Goal: Information Seeking & Learning: Learn about a topic

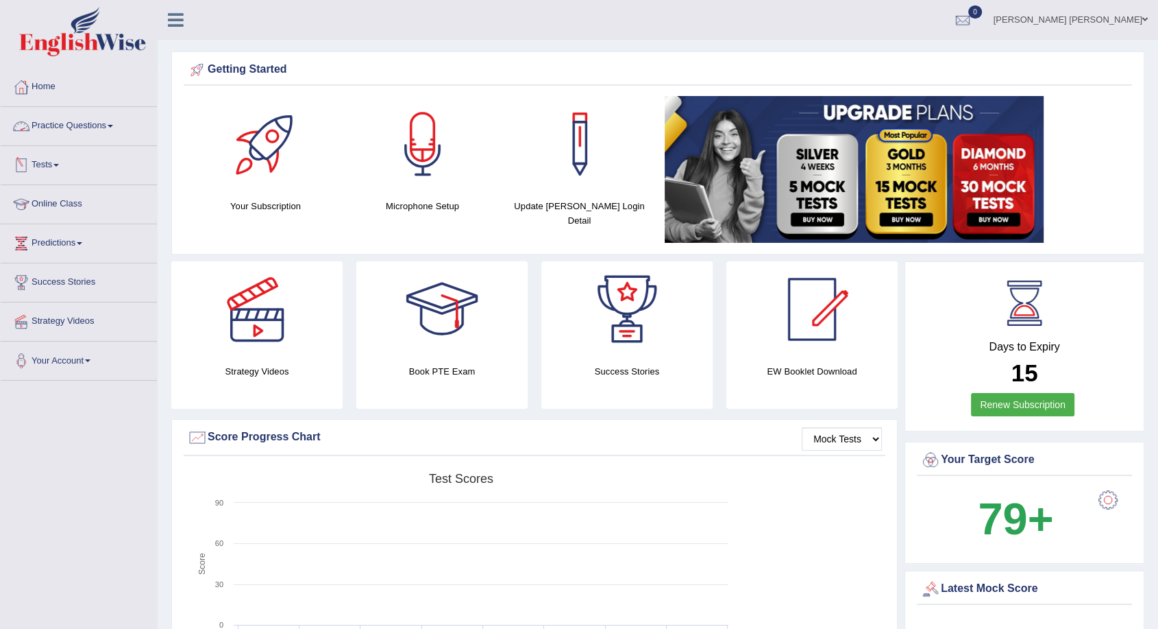
click at [88, 125] on link "Practice Questions" at bounding box center [79, 124] width 156 height 34
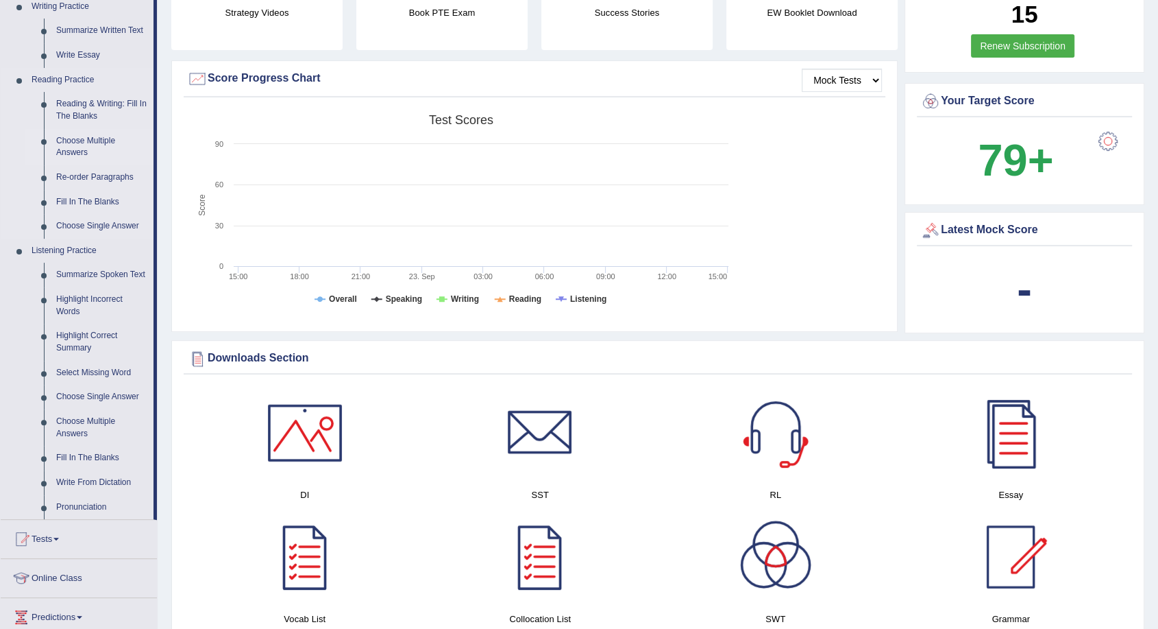
scroll to position [380, 0]
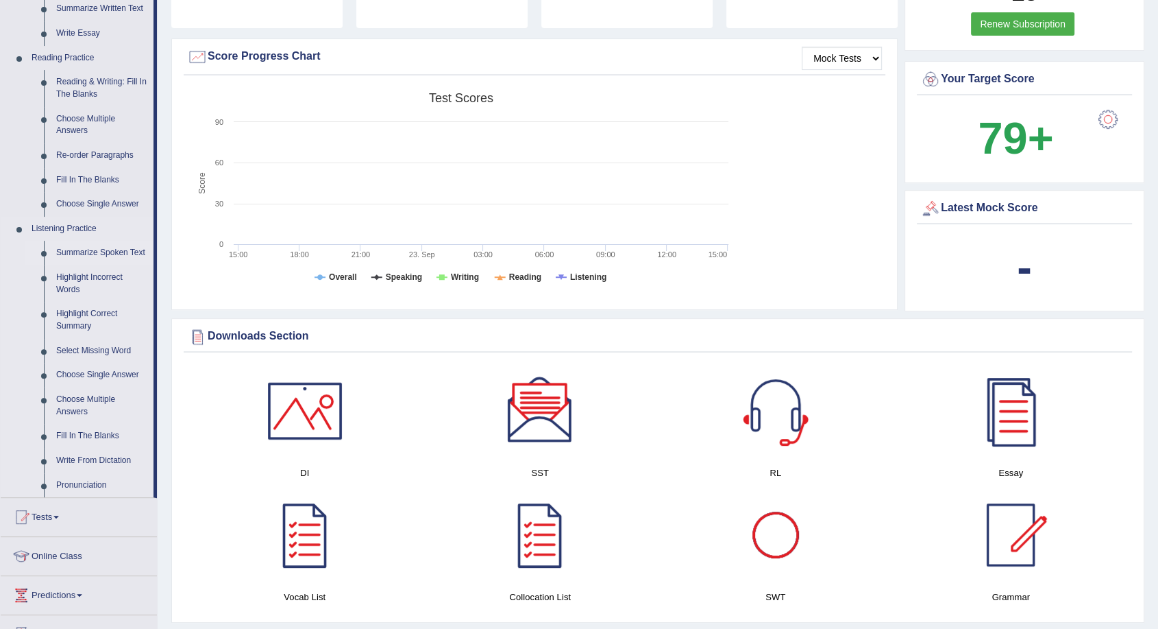
click at [104, 256] on link "Summarize Spoken Text" at bounding box center [102, 253] width 104 height 25
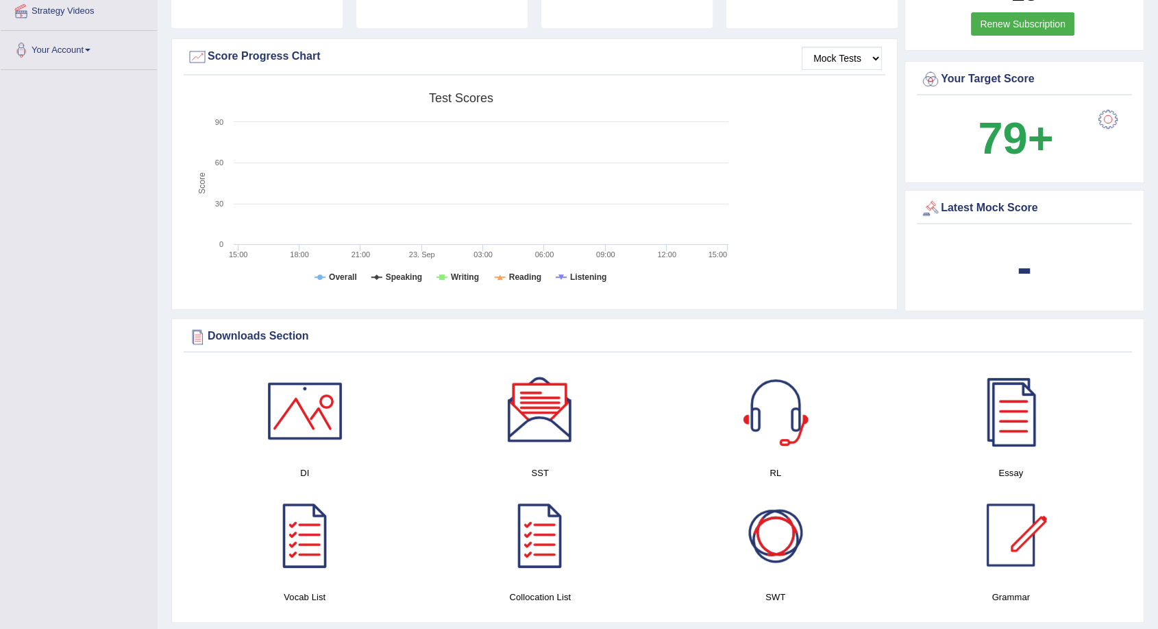
scroll to position [203, 0]
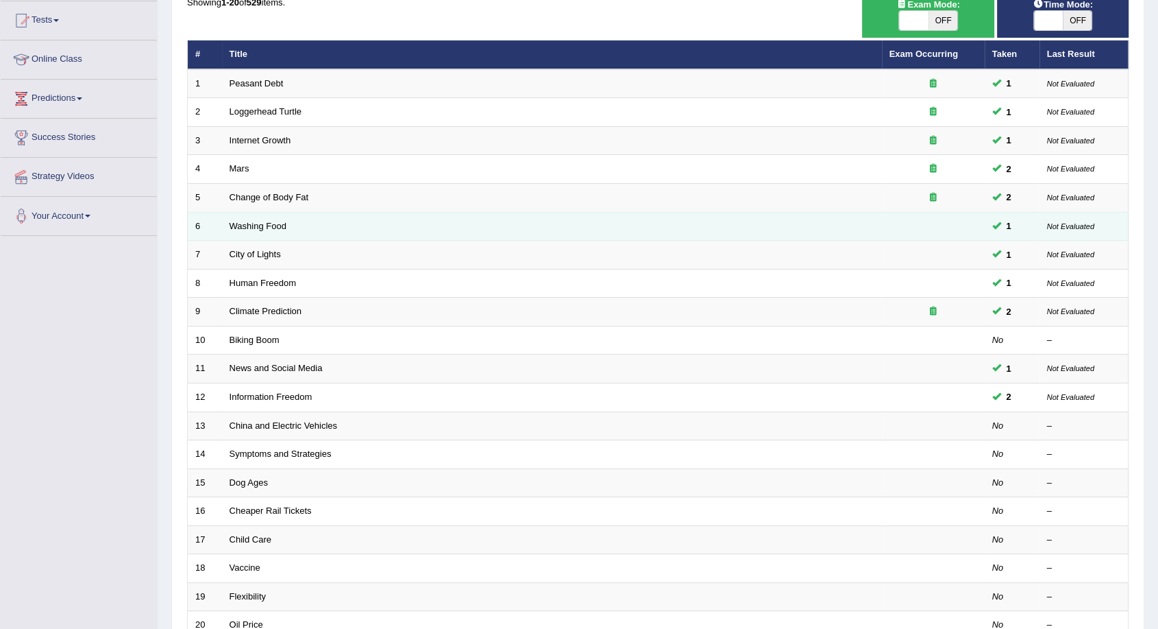
scroll to position [276, 0]
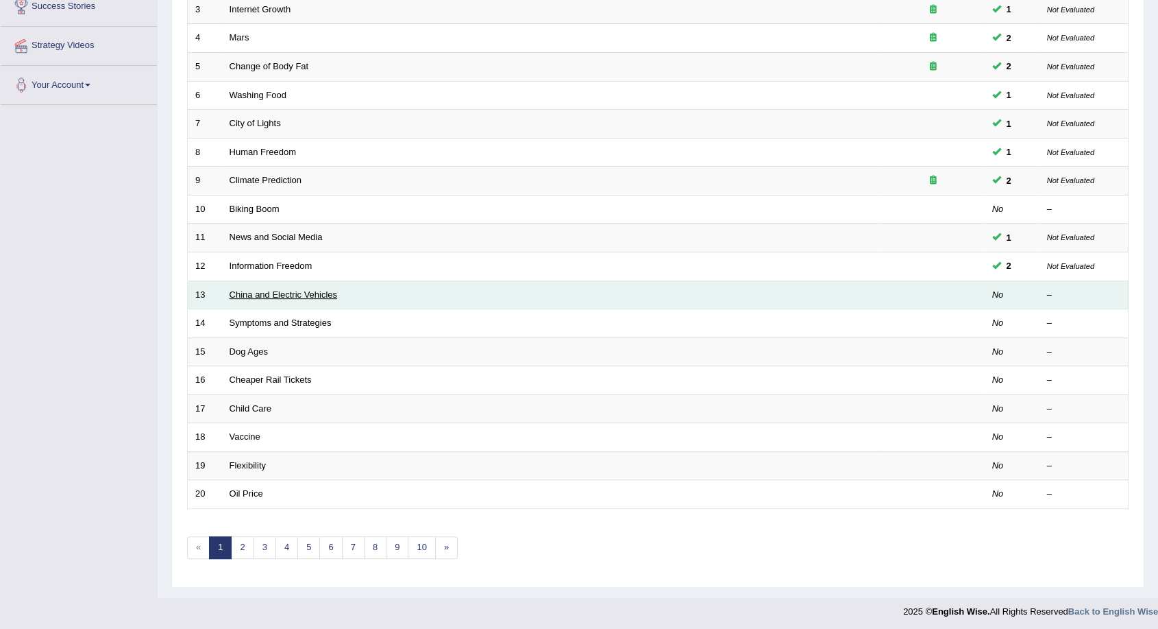
click at [277, 294] on link "China and Electric Vehicles" at bounding box center [284, 294] width 108 height 10
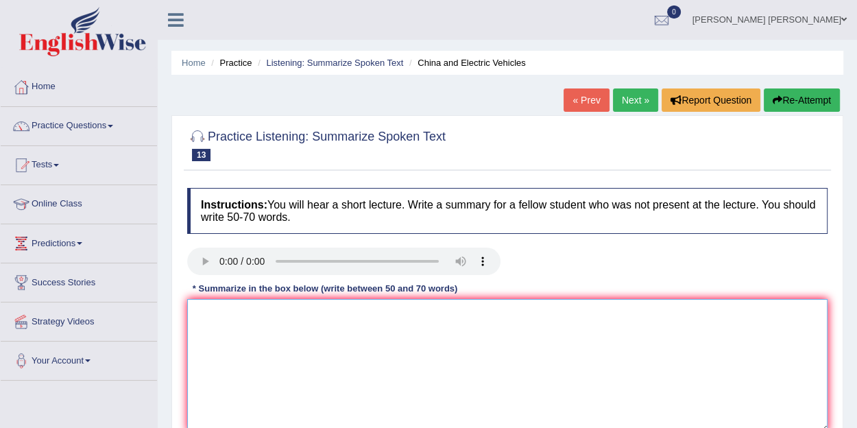
paste textarea "The speaker provides brief information about (TOPIC NAME). Initially, the lectu…"
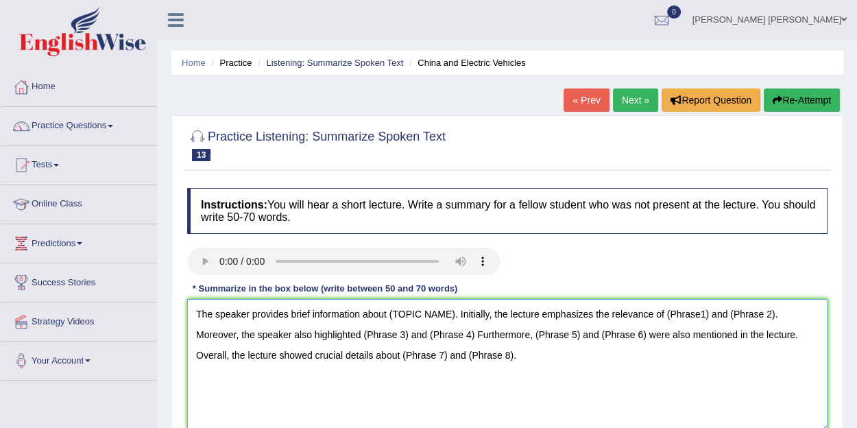
click at [402, 309] on textarea "The speaker provides brief information about (TOPIC NAME). Initially, the lectu…" at bounding box center [507, 365] width 640 height 133
drag, startPoint x: 395, startPoint y: 315, endPoint x: 452, endPoint y: 314, distance: 57.6
click at [452, 314] on textarea "The speaker provides brief information about (TOPIC NAME). Initially, the lectu…" at bounding box center [507, 365] width 640 height 133
click at [729, 315] on textarea "The speaker provides brief information about global electric vehicle sales. Ini…" at bounding box center [507, 365] width 640 height 133
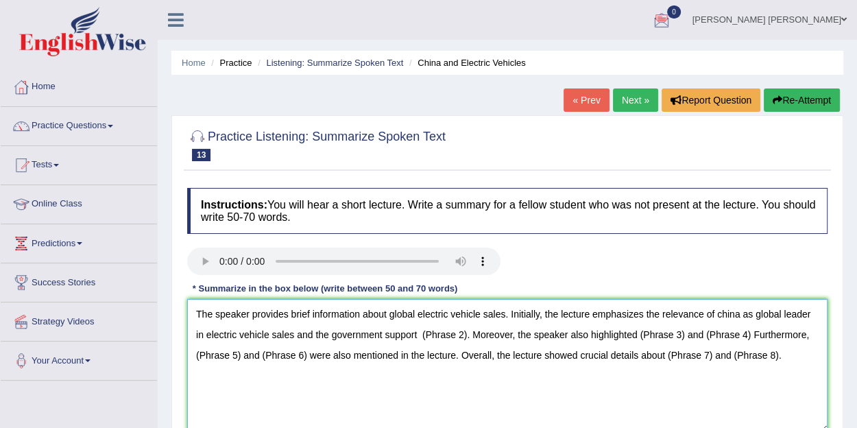
click at [386, 336] on textarea "The speaker provides brief information about global electric vehicle sales. Ini…" at bounding box center [507, 365] width 640 height 133
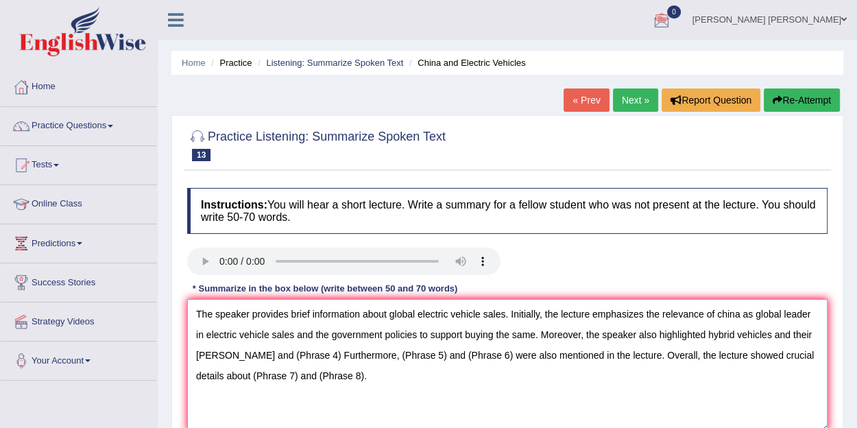
click at [806, 337] on textarea "The speaker provides brief information about global electric vehicle sales. Ini…" at bounding box center [507, 365] width 640 height 133
drag, startPoint x: 600, startPoint y: 349, endPoint x: 622, endPoint y: 355, distance: 22.1
click at [603, 350] on textarea "The speaker provides brief information about global electric vehicle sales. Ini…" at bounding box center [507, 365] width 640 height 133
drag, startPoint x: 418, startPoint y: 356, endPoint x: 446, endPoint y: 358, distance: 28.1
click at [446, 358] on textarea "The speaker provides brief information about global electric vehicle sales. Ini…" at bounding box center [507, 365] width 640 height 133
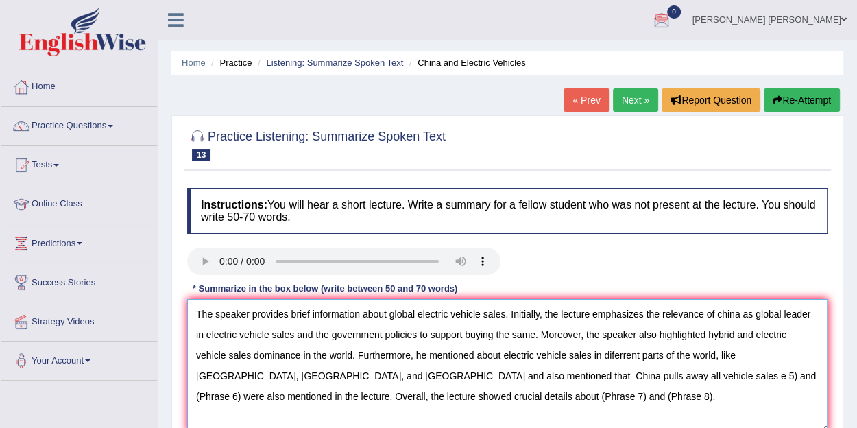
click at [474, 376] on textarea "The speaker provides brief information about global electric vehicle sales. Ini…" at bounding box center [507, 365] width 640 height 133
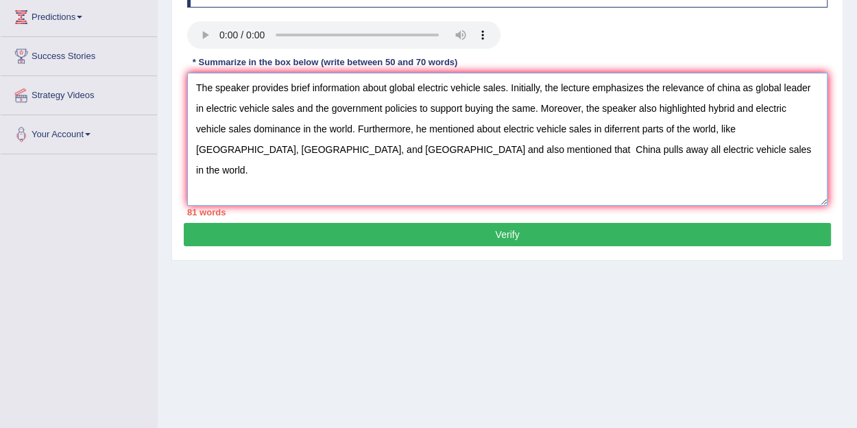
scroll to position [228, 0]
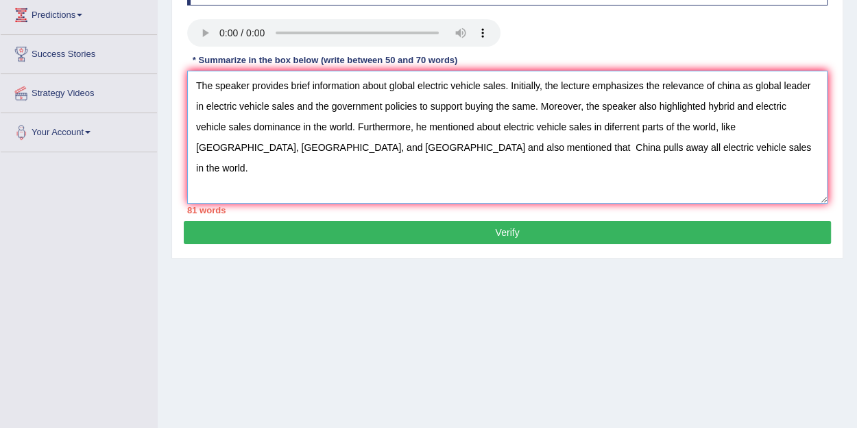
drag, startPoint x: 273, startPoint y: 148, endPoint x: 313, endPoint y: 160, distance: 41.6
click at [276, 150] on textarea "The speaker provides brief information about global electric vehicle sales. Ini…" at bounding box center [507, 137] width 640 height 133
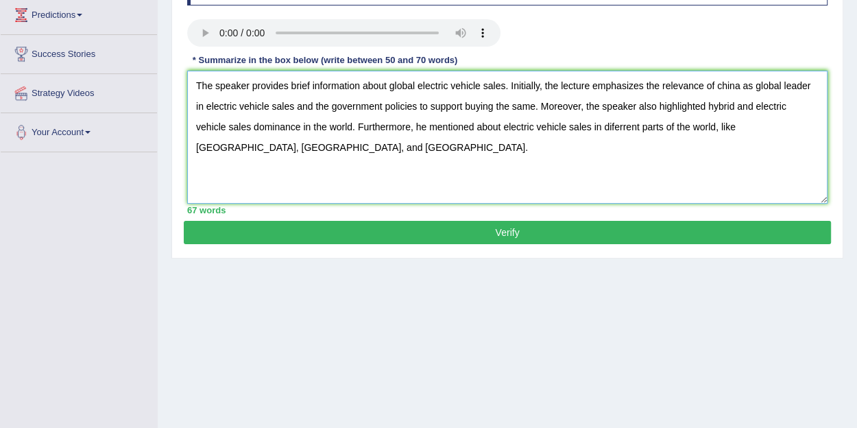
type textarea "The speaker provides brief information about global electric vehicle sales. Ini…"
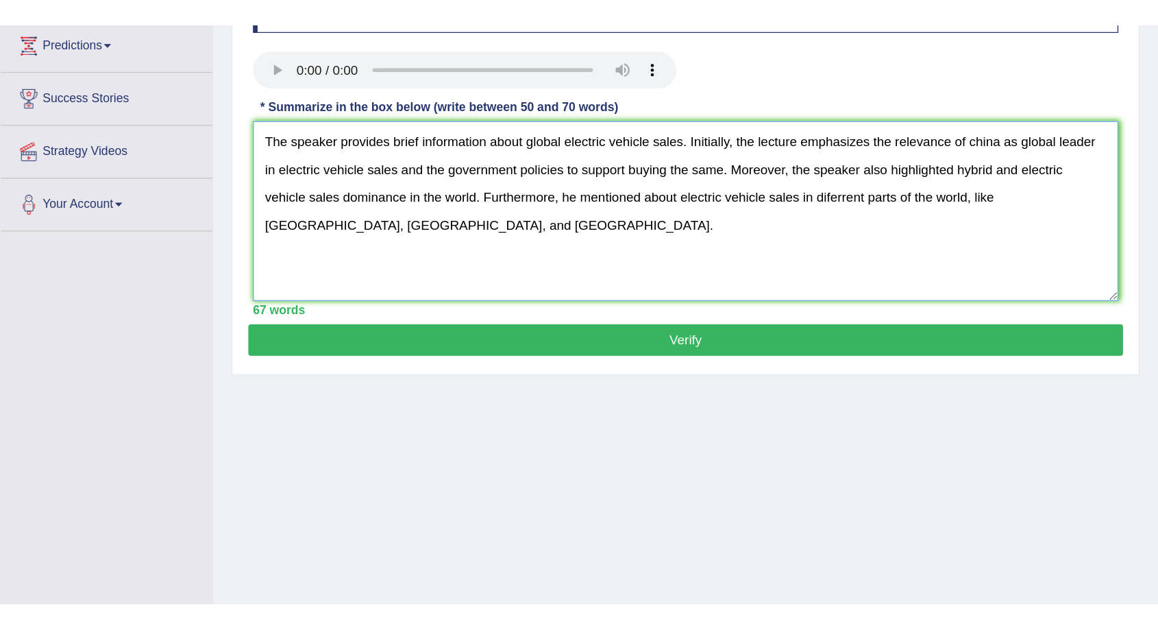
scroll to position [90, 0]
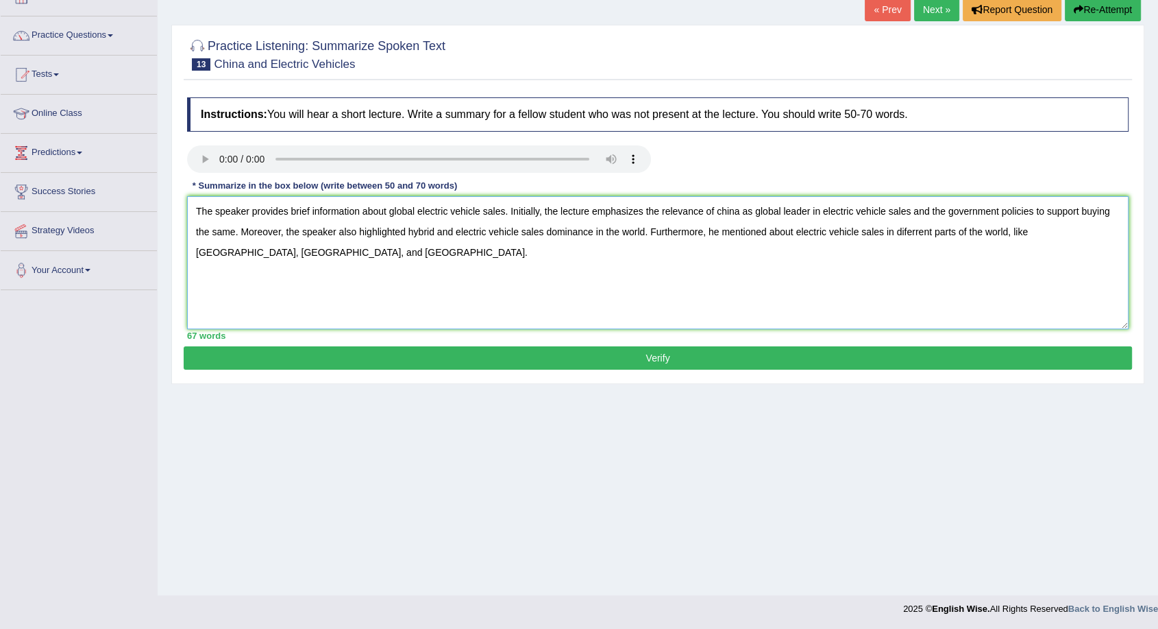
click at [531, 305] on textarea "The speaker provides brief information about global electric vehicle sales. Ini…" at bounding box center [658, 262] width 942 height 133
click at [629, 360] on button "Verify" at bounding box center [658, 357] width 949 height 23
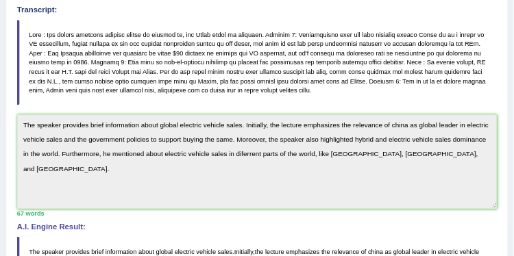
scroll to position [226, 0]
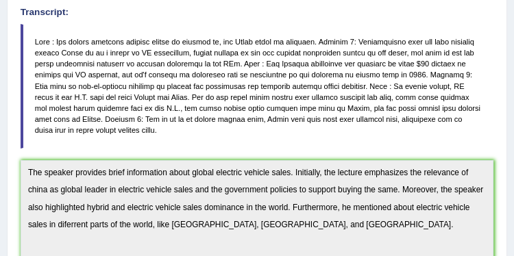
drag, startPoint x: 549, startPoint y: 0, endPoint x: 294, endPoint y: -72, distance: 265.0
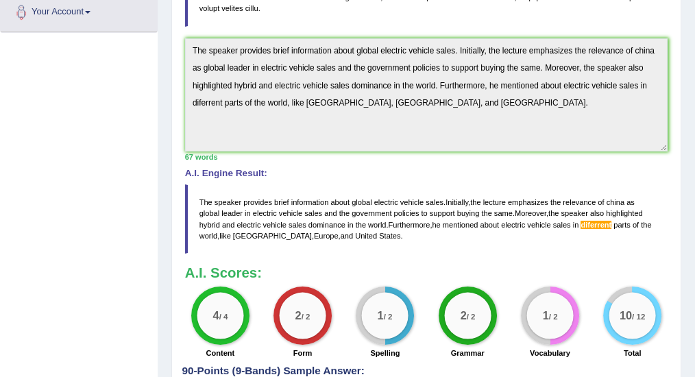
scroll to position [253, 0]
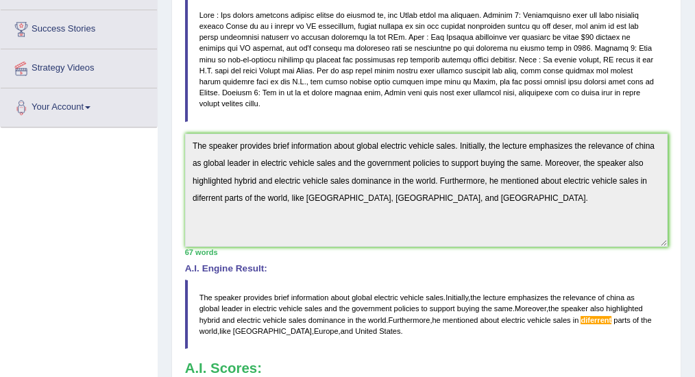
click at [89, 239] on div "Toggle navigation Home Practice Questions Speaking Practice Read Aloud Repeat S…" at bounding box center [347, 157] width 695 height 821
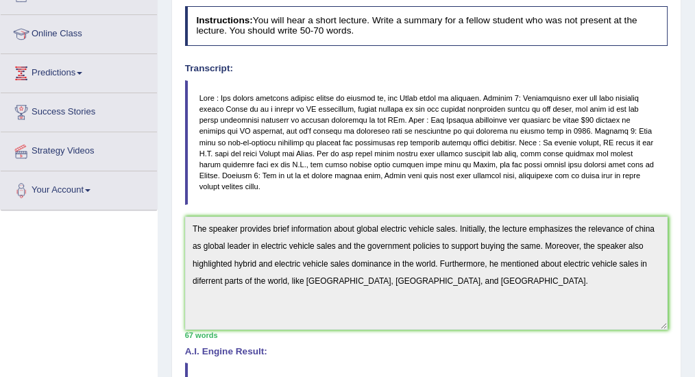
scroll to position [24, 0]
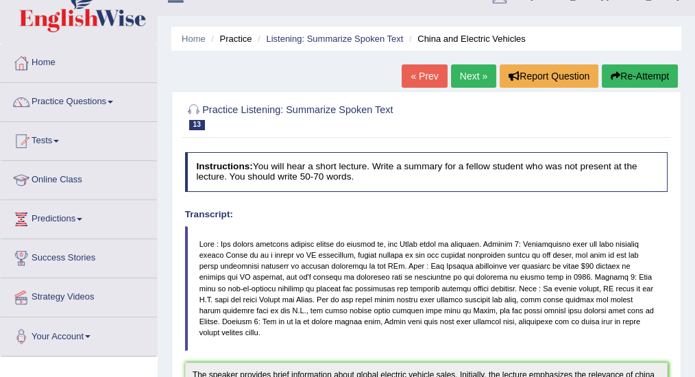
click at [461, 74] on link "Next »" at bounding box center [473, 75] width 45 height 23
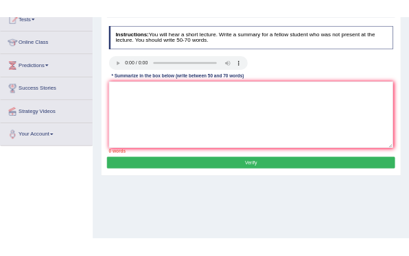
scroll to position [182, 0]
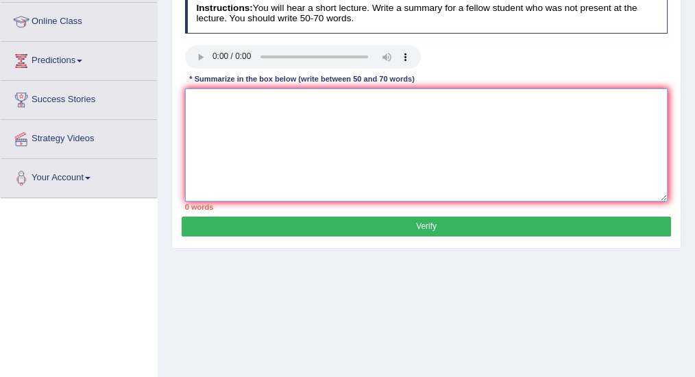
paste textarea "The speaker provides brief information about (TOPIC NAME). Initially, the lectu…"
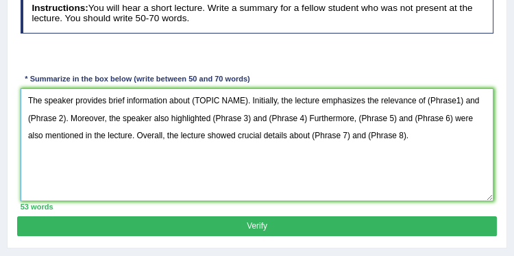
click at [196, 103] on textarea "The speaker provides brief information about (TOPIC NAME). Initially, the lectu…" at bounding box center [258, 144] width 474 height 113
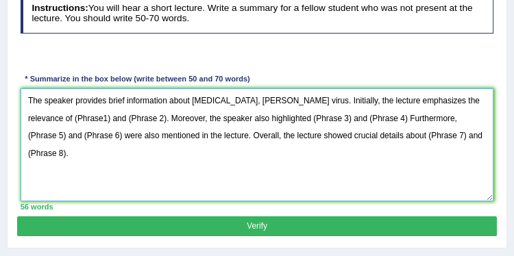
click at [196, 99] on textarea "The speaker provides brief information about [MEDICAL_DATA], [PERSON_NAME] viru…" at bounding box center [258, 144] width 474 height 113
click at [193, 101] on textarea "The speaker provides brief information about [MEDICAL_DATA], [PERSON_NAME] viru…" at bounding box center [258, 144] width 474 height 113
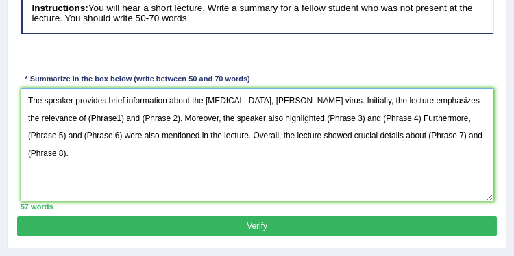
click at [352, 100] on textarea "The speaker provides brief information about the [MEDICAL_DATA], [PERSON_NAME] …" at bounding box center [258, 144] width 474 height 113
click at [223, 130] on textarea "The speaker provides brief information about the [MEDICAL_DATA], [PERSON_NAME] …" at bounding box center [258, 144] width 474 height 113
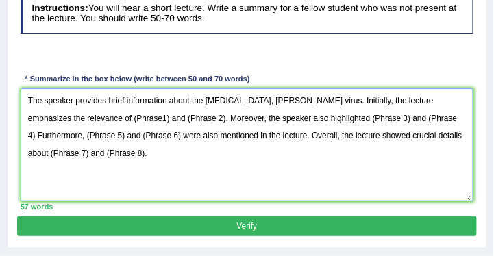
click at [73, 116] on textarea "The speaker provides brief information about the [MEDICAL_DATA], [PERSON_NAME] …" at bounding box center [248, 144] width 454 height 113
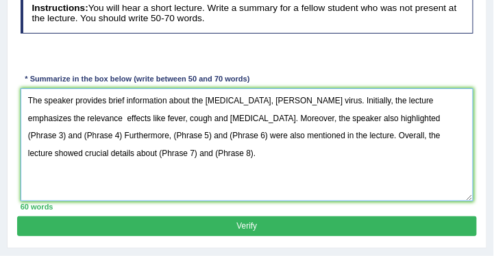
click at [357, 117] on textarea "The speaker provides brief information about the [MEDICAL_DATA], [PERSON_NAME] …" at bounding box center [248, 144] width 454 height 113
drag, startPoint x: 388, startPoint y: 115, endPoint x: 424, endPoint y: 117, distance: 36.4
click at [424, 117] on textarea "The speaker provides brief information about the [MEDICAL_DATA], [PERSON_NAME] …" at bounding box center [248, 144] width 454 height 113
click at [326, 165] on textarea "The speaker provides brief information about the [MEDICAL_DATA], [PERSON_NAME] …" at bounding box center [248, 144] width 454 height 113
drag, startPoint x: 387, startPoint y: 117, endPoint x: 415, endPoint y: 117, distance: 28.8
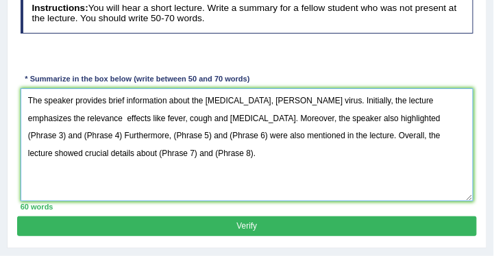
click at [415, 117] on textarea "The speaker provides brief information about the [MEDICAL_DATA], [PERSON_NAME] …" at bounding box center [248, 144] width 454 height 113
drag, startPoint x: 426, startPoint y: 117, endPoint x: 390, endPoint y: 115, distance: 35.7
click at [390, 115] on textarea "The speaker provides brief information about the [MEDICAL_DATA], [PERSON_NAME] …" at bounding box center [248, 144] width 454 height 113
click at [382, 121] on textarea "The speaker provides brief information about the [MEDICAL_DATA], [PERSON_NAME] …" at bounding box center [248, 144] width 454 height 113
click at [387, 119] on textarea "The speaker provides brief information about the [MEDICAL_DATA], [PERSON_NAME] …" at bounding box center [248, 144] width 454 height 113
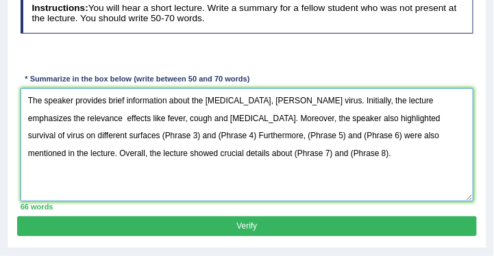
click at [93, 134] on textarea "The speaker provides brief information about the [MEDICAL_DATA], [PERSON_NAME] …" at bounding box center [248, 144] width 454 height 113
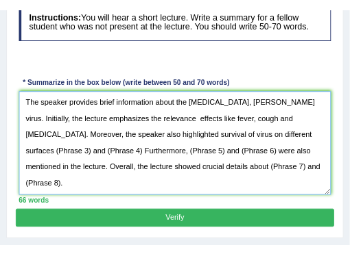
scroll to position [195, 0]
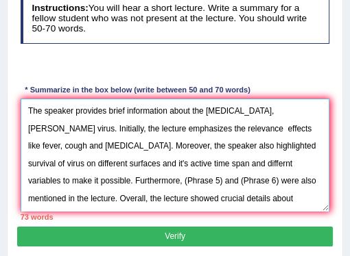
drag, startPoint x: 113, startPoint y: 182, endPoint x: 146, endPoint y: 182, distance: 32.9
click at [146, 182] on textarea "The speaker provides brief information about the [MEDICAL_DATA], [PERSON_NAME] …" at bounding box center [175, 155] width 309 height 113
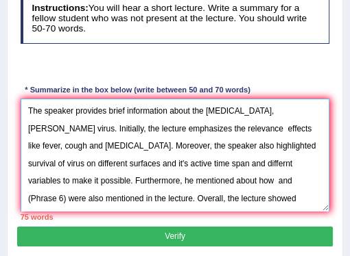
drag, startPoint x: 212, startPoint y: 164, endPoint x: 312, endPoint y: 163, distance: 100.1
click at [313, 164] on textarea "The speaker provides brief information about the [MEDICAL_DATA], [PERSON_NAME] …" at bounding box center [175, 155] width 309 height 113
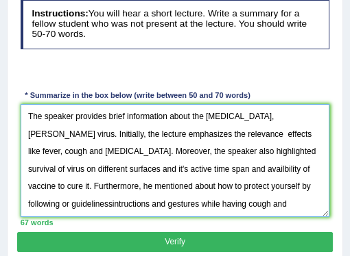
scroll to position [182, 0]
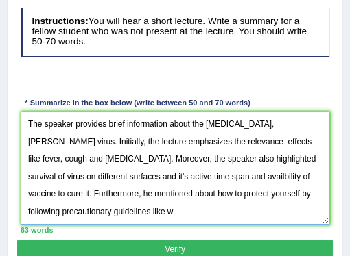
type textarea "The speaker provides brief information about the [MEDICAL_DATA], [PERSON_NAME] …"
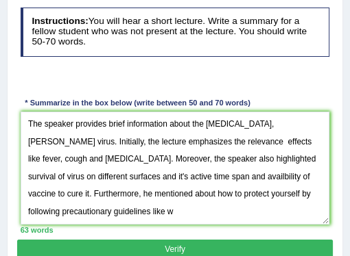
click at [290, 245] on button "Verify" at bounding box center [174, 250] width 315 height 20
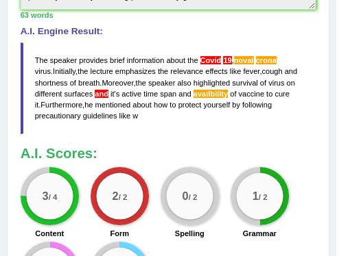
scroll to position [612, 0]
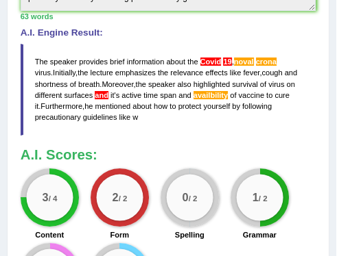
drag, startPoint x: 159, startPoint y: 122, endPoint x: 84, endPoint y: 105, distance: 76.7
click at [84, 105] on blockquote "The speaker provides brief information about the Covid 19 , noval crona virus .…" at bounding box center [168, 89] width 295 height 91
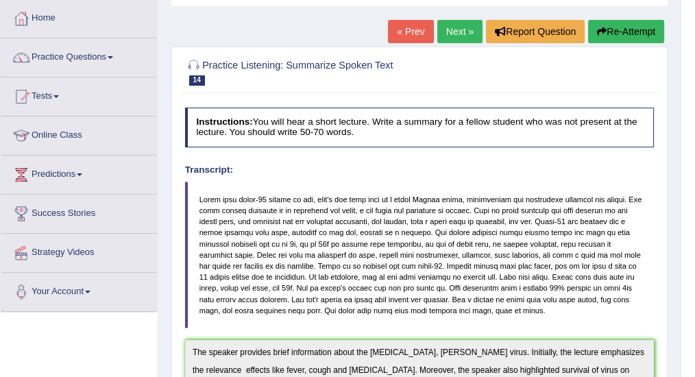
scroll to position [0, 0]
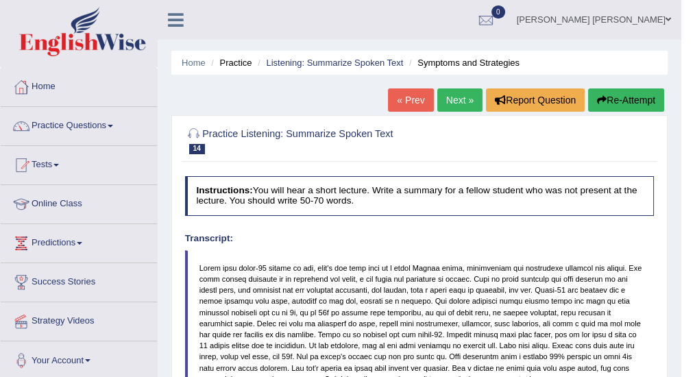
click at [633, 104] on button "Re-Attempt" at bounding box center [626, 99] width 76 height 23
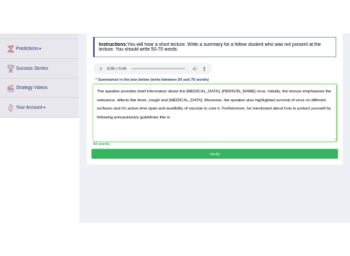
scroll to position [216, 0]
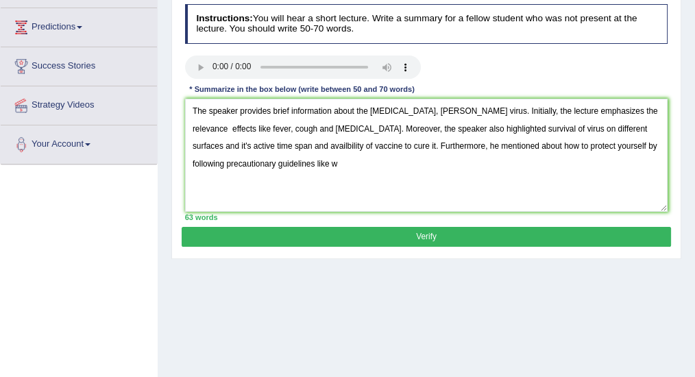
click at [413, 111] on textarea "The speaker provides brief information about the Covid 19, noval crona virus. I…" at bounding box center [426, 155] width 483 height 113
click at [314, 145] on textarea "The speaker provides brief information about the Covid 19, Voval crona virus. I…" at bounding box center [426, 155] width 483 height 113
click at [354, 167] on textarea "The speaker provides brief information about the Covid 19, Voval crona virus. I…" at bounding box center [426, 155] width 483 height 113
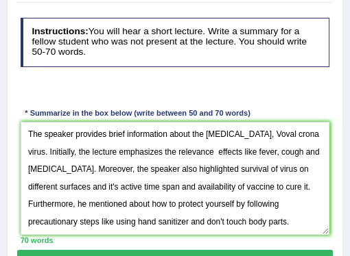
click at [245, 133] on textarea "The speaker provides brief information about the Covid 19, Voval crona virus. I…" at bounding box center [175, 178] width 309 height 113
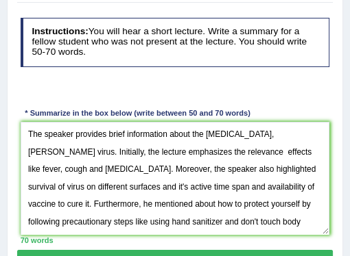
click at [267, 133] on textarea "The speaker provides brief information about the Covid 19, Noval crona virus. I…" at bounding box center [175, 178] width 309 height 113
type textarea "The speaker provides brief information about the Covid 19, Noval Crona virus. I…"
click at [281, 252] on button "Verify" at bounding box center [174, 260] width 315 height 20
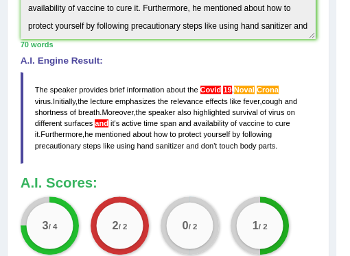
scroll to position [476, 0]
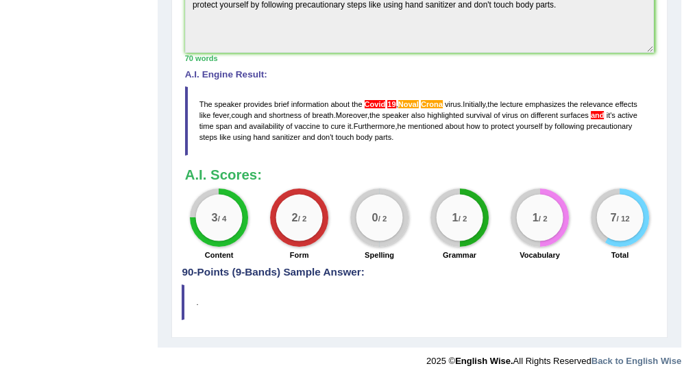
drag, startPoint x: 688, startPoint y: 1, endPoint x: 444, endPoint y: 167, distance: 296.0
click at [444, 167] on h3 "A.I. Scores:" at bounding box center [420, 174] width 470 height 15
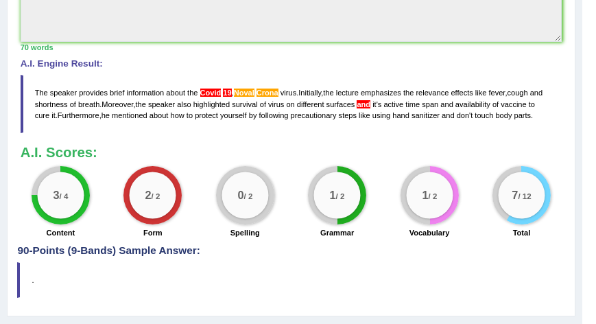
drag, startPoint x: 677, startPoint y: 1, endPoint x: 335, endPoint y: 147, distance: 371.3
click at [335, 147] on h3 "A.I. Scores:" at bounding box center [292, 152] width 542 height 15
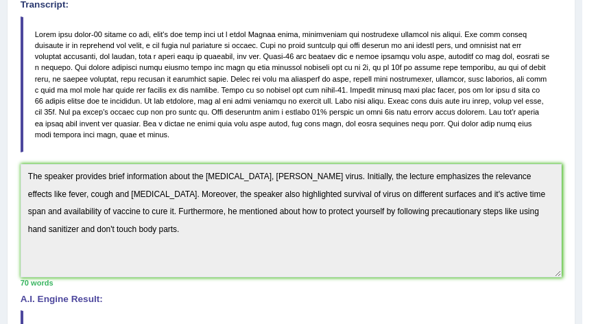
scroll to position [0, 0]
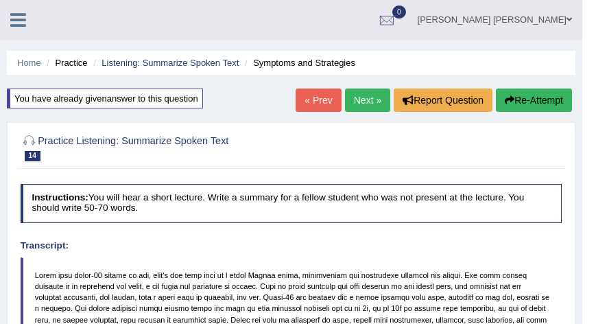
click at [372, 104] on link "Next »" at bounding box center [367, 99] width 45 height 23
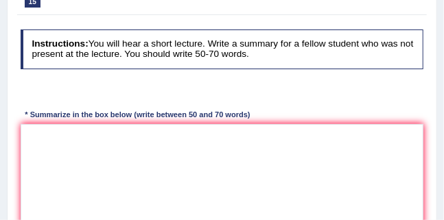
scroll to position [156, 0]
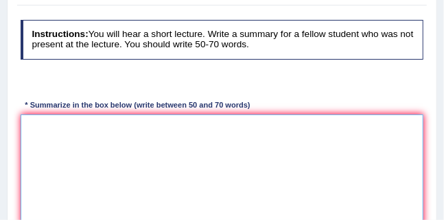
paste textarea "The speaker provided a comprehensive overview of [main topic], highlighting sev…"
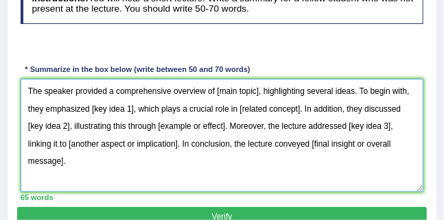
scroll to position [195, 0]
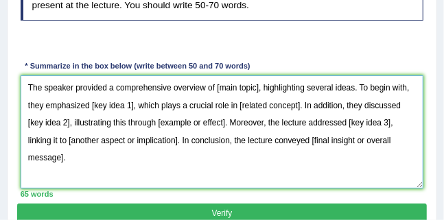
drag, startPoint x: 215, startPoint y: 86, endPoint x: 258, endPoint y: 86, distance: 43.2
click at [258, 86] on textarea "The speaker provided a comprehensive overview of [main topic], highlighting sev…" at bounding box center [222, 131] width 403 height 113
type textarea "The speaker provided a comprehensive overview of dog ages, highlighting several…"
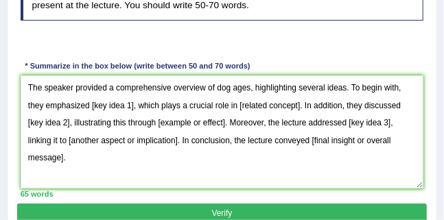
click at [150, 37] on div at bounding box center [221, 45] width 415 height 26
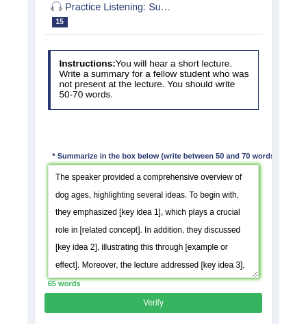
scroll to position [169, 0]
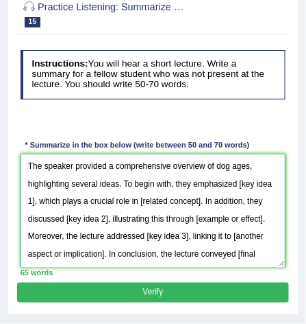
drag, startPoint x: 74, startPoint y: 153, endPoint x: 121, endPoint y: 151, distance: 46.6
click at [121, 154] on textarea "The speaker provided a comprehensive overview of dog ages, highlighting several…" at bounding box center [154, 210] width 266 height 113
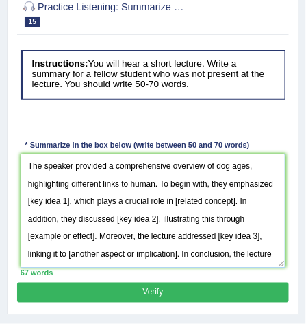
drag, startPoint x: 217, startPoint y: 155, endPoint x: 231, endPoint y: 155, distance: 13.7
click at [231, 155] on textarea "The speaker provided a comprehensive overview of dog ages, highlighting differe…" at bounding box center [154, 210] width 266 height 113
drag, startPoint x: 228, startPoint y: 154, endPoint x: 246, endPoint y: 156, distance: 17.9
click at [246, 156] on textarea "The speaker provided a comprehensive overview of dog ages, highlighting differe…" at bounding box center [154, 210] width 266 height 113
click at [254, 174] on textarea "The speaker provided a comprehensive overview of dog ages, highlighting differe…" at bounding box center [154, 210] width 266 height 113
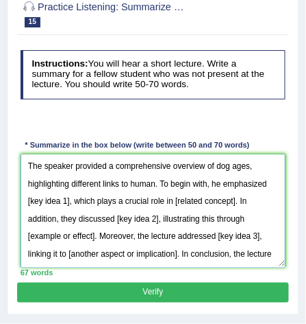
drag, startPoint x: 218, startPoint y: 154, endPoint x: 271, endPoint y: 155, distance: 52.8
click at [271, 155] on textarea "The speaker provided a comprehensive overview of dog ages, highlighting differe…" at bounding box center [154, 210] width 266 height 113
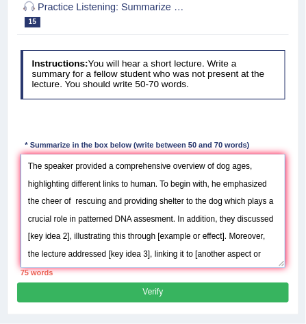
click at [228, 190] on textarea "The speaker provided a comprehensive overview of dog ages, highlighting differe…" at bounding box center [154, 210] width 266 height 113
click at [224, 171] on textarea "The speaker provided a comprehensive overview of dog ages, highlighting differe…" at bounding box center [154, 210] width 266 height 113
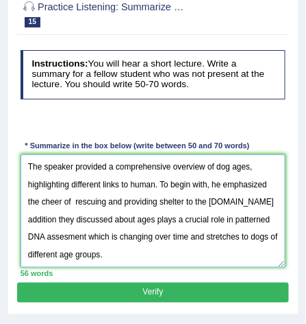
click at [228, 169] on textarea "The speaker provided a comprehensive overview of dog ages, highlighting differe…" at bounding box center [154, 210] width 266 height 113
click at [113, 187] on textarea "The speaker provided a comprehensive overview of dog ages, highlighting differe…" at bounding box center [154, 210] width 266 height 113
click at [126, 189] on textarea "The speaker provided a comprehensive overview of dog ages, highlighting differe…" at bounding box center [154, 210] width 266 height 113
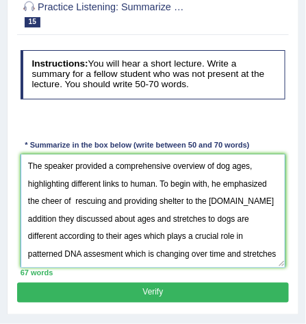
scroll to position [21, 0]
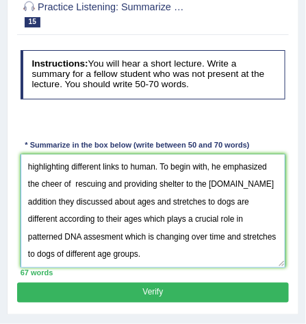
click at [112, 188] on textarea "The speaker provided a comprehensive overview of dog ages, highlighting differe…" at bounding box center [154, 210] width 266 height 113
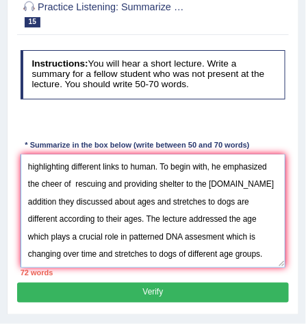
click at [186, 191] on textarea "The speaker provided a comprehensive overview of dog ages, highlighting differe…" at bounding box center [154, 210] width 266 height 113
click at [189, 189] on textarea "The speaker provided a comprehensive overview of dog ages, highlighting differe…" at bounding box center [154, 210] width 266 height 113
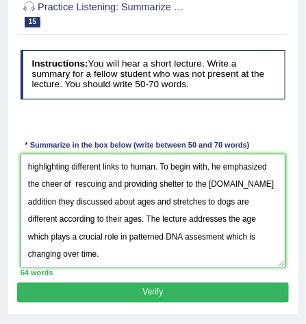
click at [199, 196] on textarea "The speaker provided a comprehensive overview of dog ages, highlighting differe…" at bounding box center [154, 210] width 266 height 113
click at [84, 226] on textarea "The speaker provided a comprehensive overview of dog ages, highlighting differe…" at bounding box center [154, 210] width 266 height 113
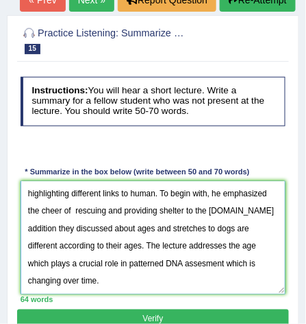
scroll to position [130, 0]
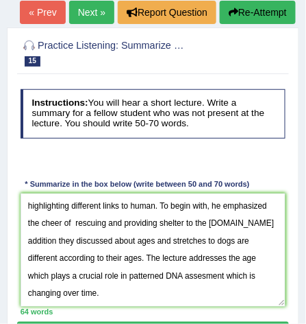
click at [242, 150] on div at bounding box center [153, 163] width 278 height 26
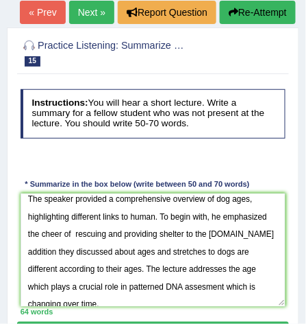
scroll to position [0, 0]
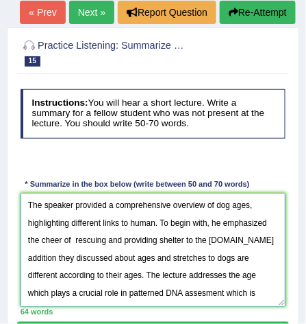
click at [228, 210] on textarea "The speaker provided a comprehensive overview of dog ages, highlighting differe…" at bounding box center [154, 249] width 266 height 113
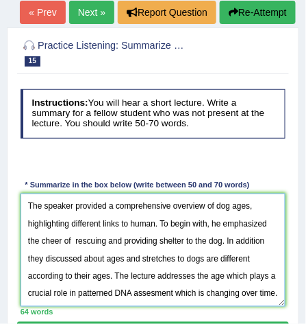
drag, startPoint x: 269, startPoint y: 212, endPoint x: 278, endPoint y: 213, distance: 9.0
click at [269, 212] on textarea "The speaker provided a comprehensive overview of dog ages, highlighting differe…" at bounding box center [154, 249] width 266 height 113
type textarea "The speaker provided a comprehensive overview of dog ages, highlighting differe…"
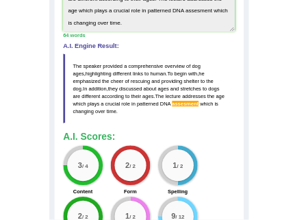
scroll to position [559, 0]
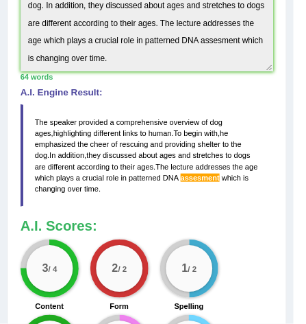
click at [256, 98] on h4 "A.I. Engine Result:" at bounding box center [148, 93] width 254 height 10
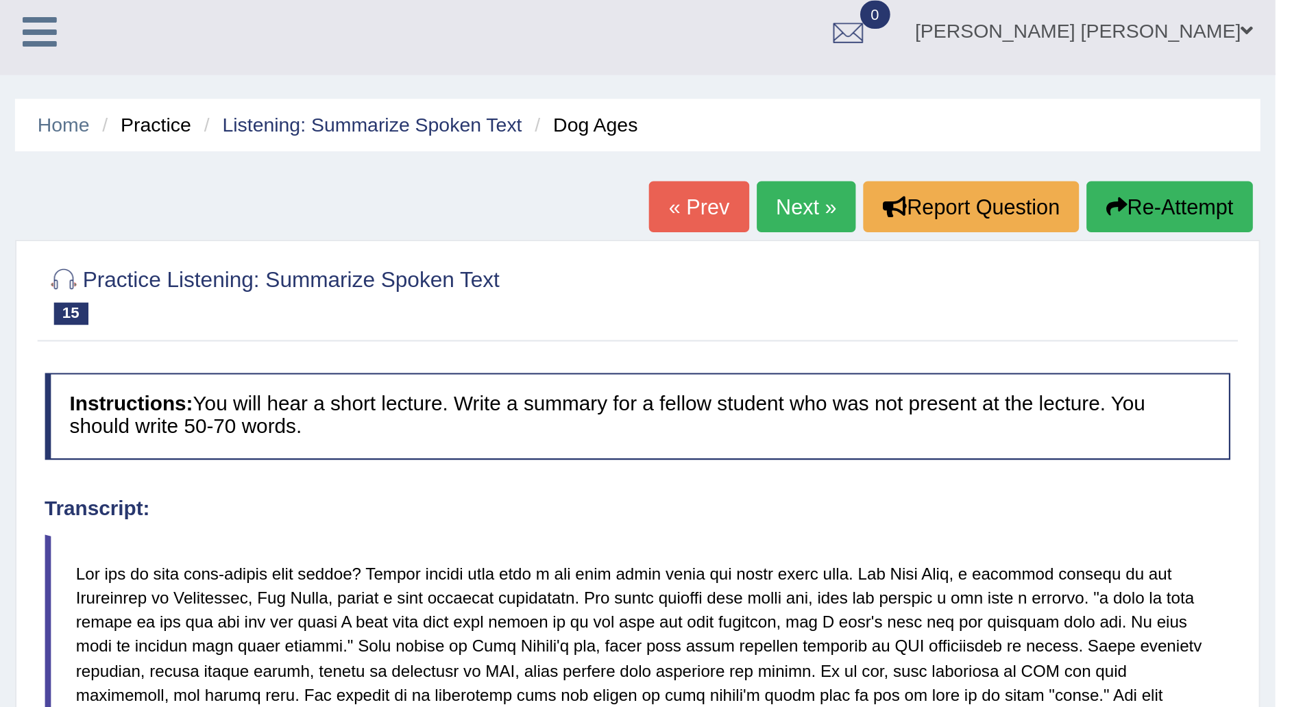
scroll to position [0, 0]
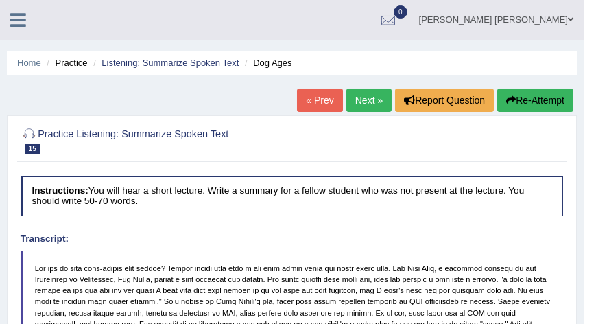
click at [12, 18] on icon at bounding box center [18, 20] width 16 height 18
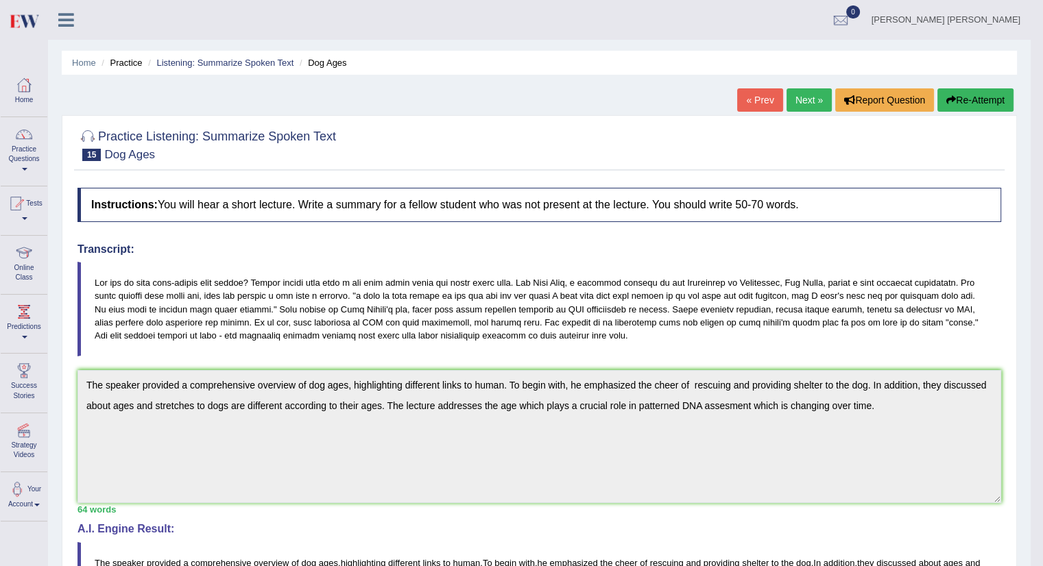
drag, startPoint x: 571, startPoint y: 0, endPoint x: 24, endPoint y: 167, distance: 572.0
click at [24, 167] on link "Practice Questions" at bounding box center [24, 149] width 47 height 64
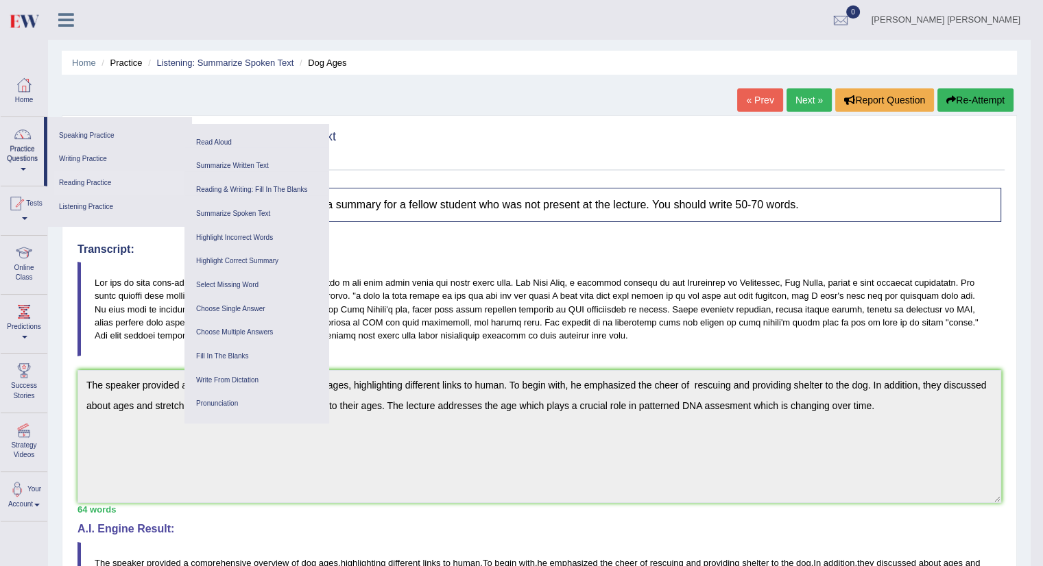
click at [96, 186] on link "Reading Practice" at bounding box center [119, 183] width 130 height 24
click at [99, 188] on link "Reading Practice" at bounding box center [119, 183] width 130 height 24
click at [99, 162] on link "Writing Practice" at bounding box center [119, 159] width 130 height 24
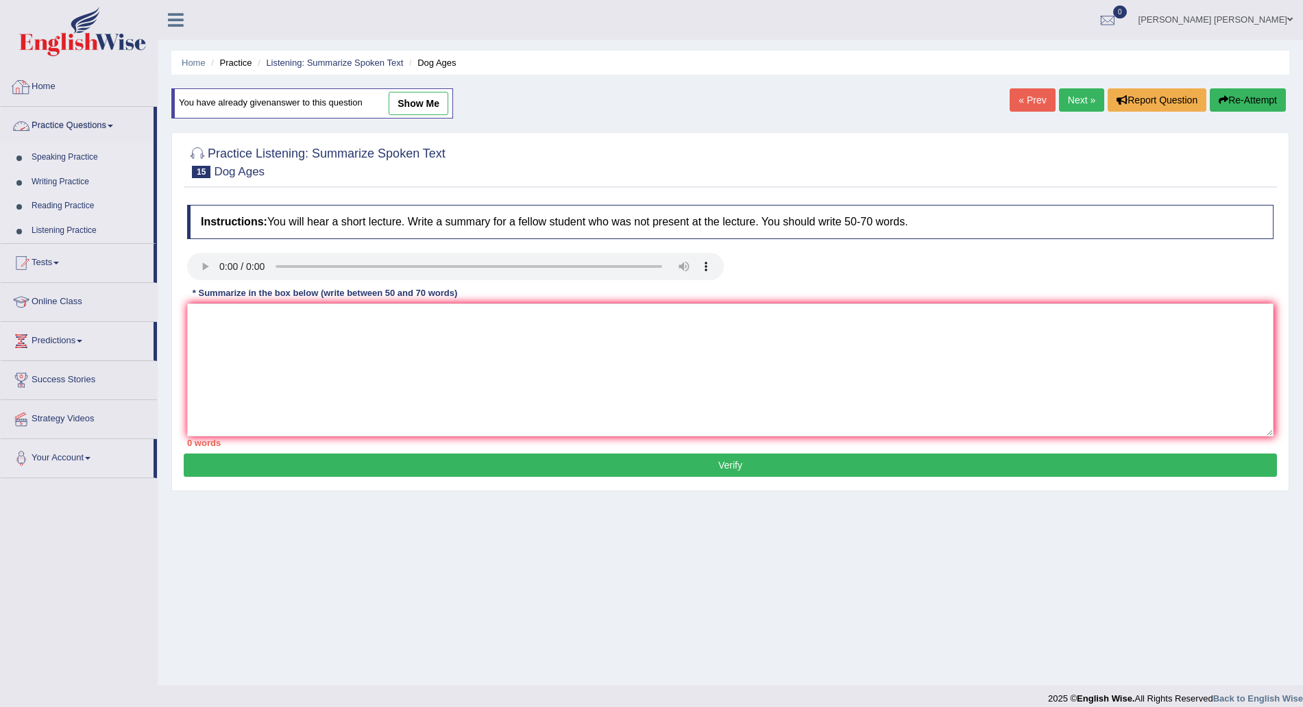
click at [40, 201] on link "Reading Practice" at bounding box center [89, 206] width 128 height 25
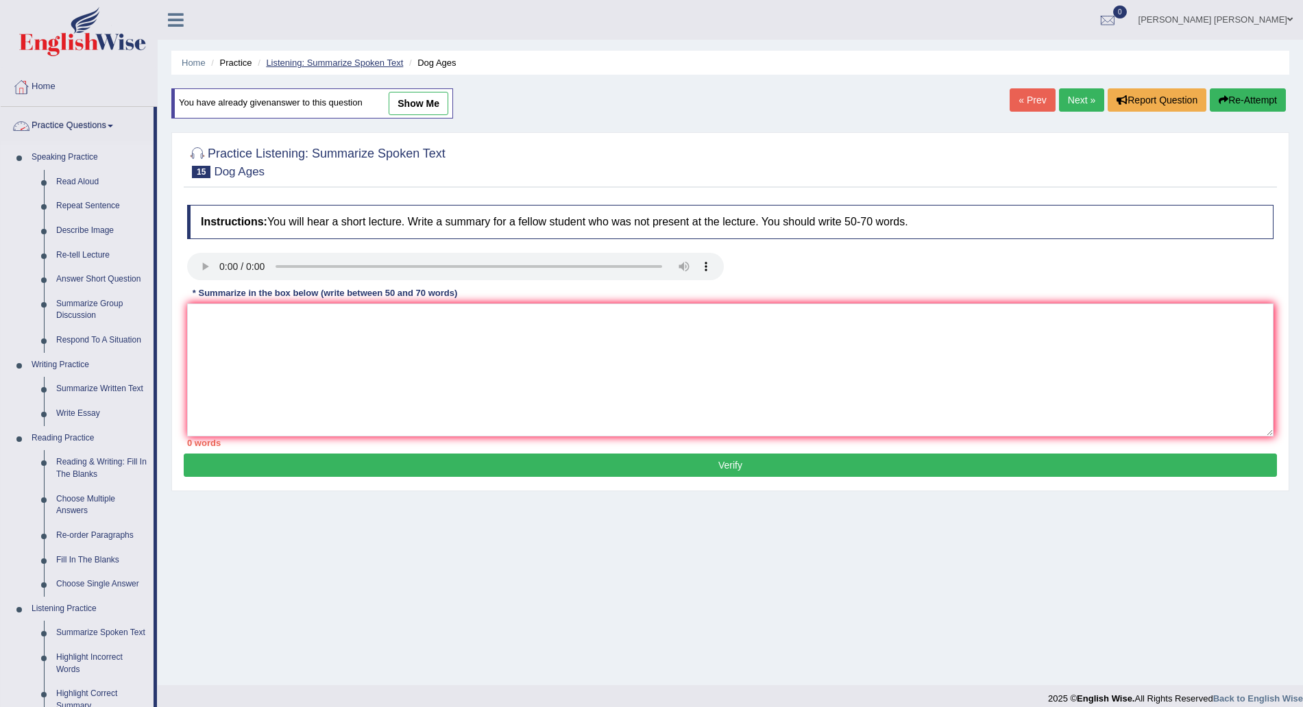
click at [335, 64] on link "Listening: Summarize Spoken Text" at bounding box center [334, 63] width 137 height 10
